Goal: Task Accomplishment & Management: Complete application form

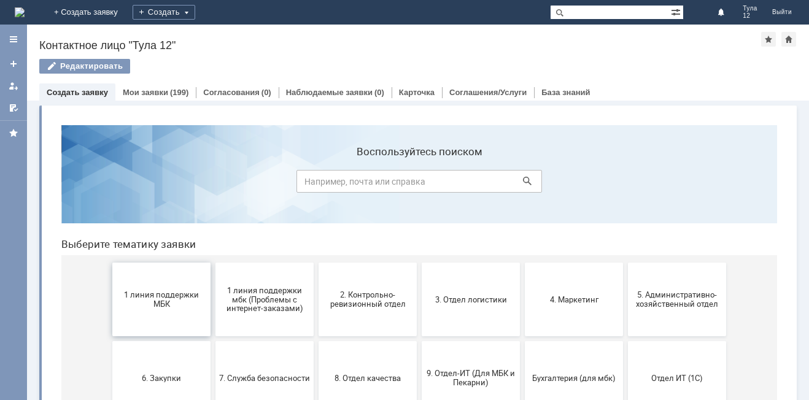
click at [144, 298] on span "1 линия поддержки МБК" at bounding box center [161, 299] width 91 height 18
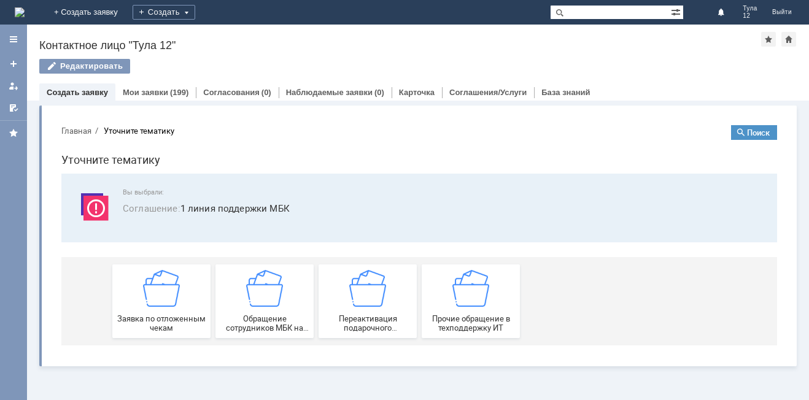
click at [144, 298] on img at bounding box center [161, 288] width 37 height 37
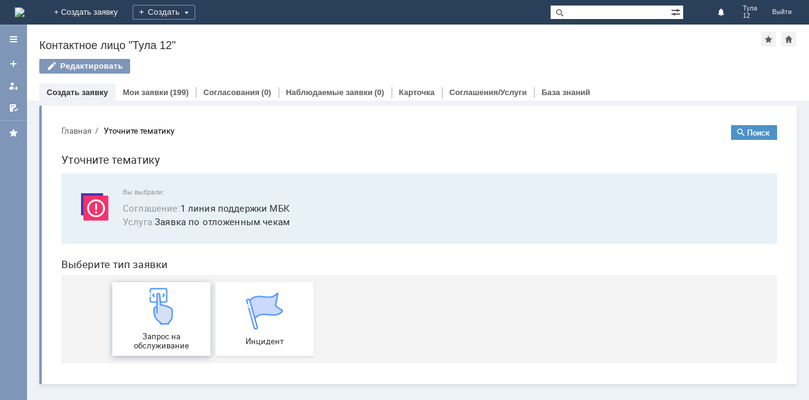
click at [146, 298] on img at bounding box center [161, 306] width 37 height 37
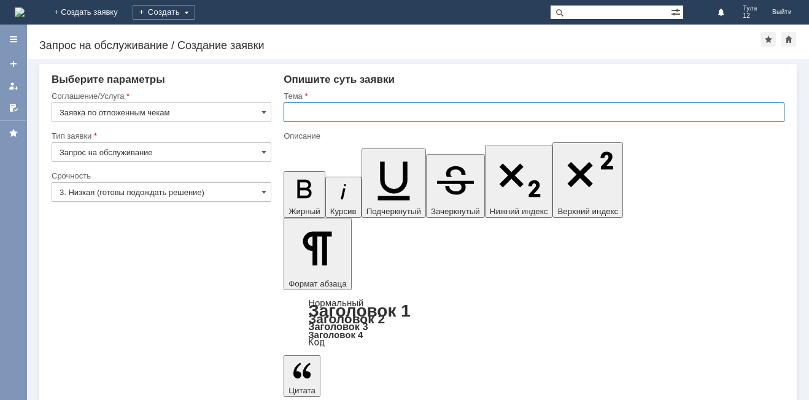
click at [315, 115] on input "text" at bounding box center [534, 112] width 501 height 20
type input "отложенные чеки"
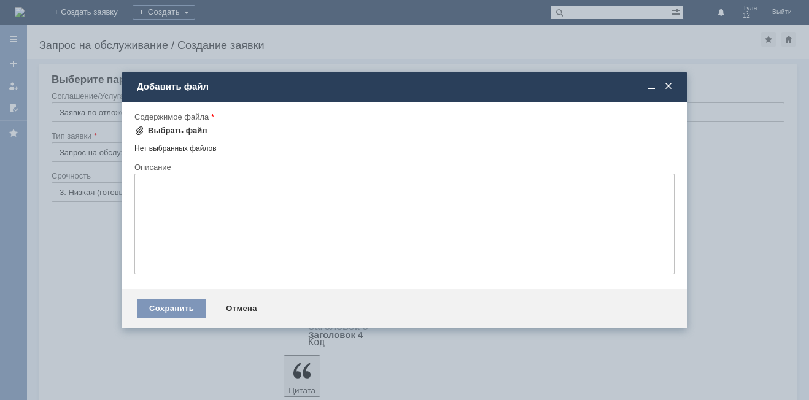
click at [164, 131] on div "Выбрать файл" at bounding box center [178, 131] width 60 height 10
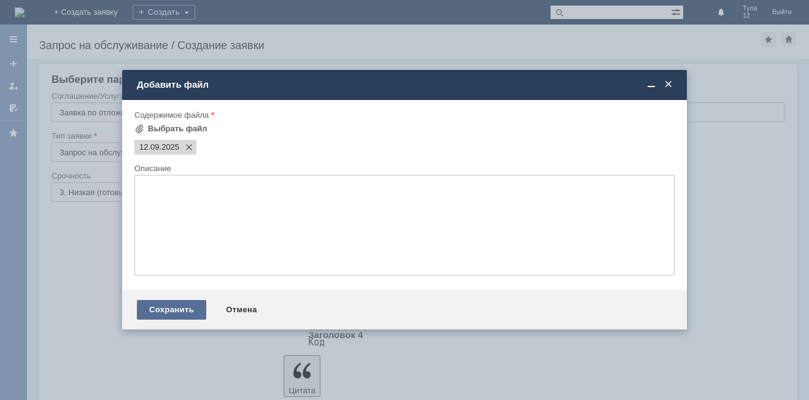
click at [155, 311] on div "Сохранить" at bounding box center [171, 310] width 69 height 20
